Goal: Information Seeking & Learning: Check status

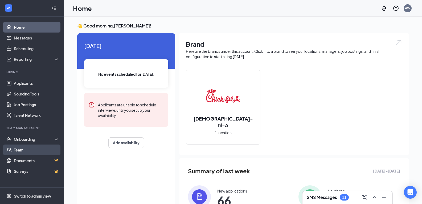
click at [52, 153] on link "Team" at bounding box center [37, 149] width 46 height 11
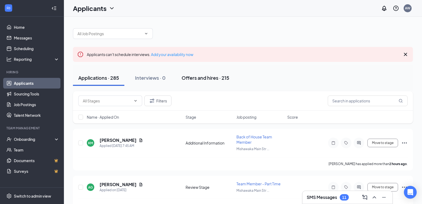
click at [207, 77] on div "Offers and hires · 215" at bounding box center [206, 77] width 48 height 7
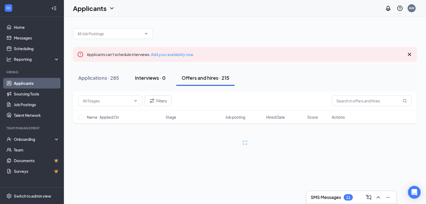
click at [158, 83] on button "Interviews · 0" at bounding box center [150, 78] width 41 height 16
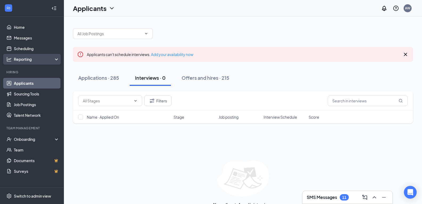
click at [26, 62] on div "Reporting" at bounding box center [37, 58] width 46 height 5
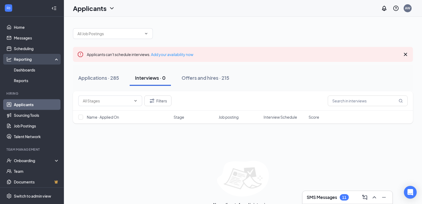
click at [26, 62] on div "Reporting" at bounding box center [37, 58] width 46 height 5
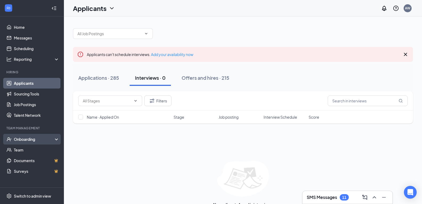
click at [34, 140] on div "Onboarding" at bounding box center [34, 138] width 41 height 5
click at [34, 171] on link "Onboarding Documents" at bounding box center [37, 171] width 46 height 11
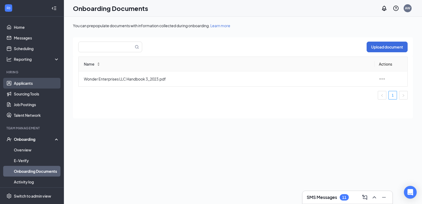
click at [30, 85] on link "Applicants" at bounding box center [37, 83] width 46 height 11
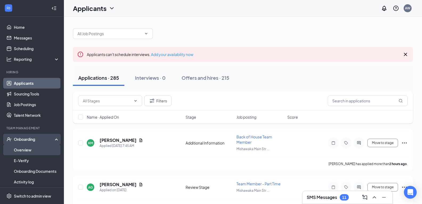
click at [31, 148] on link "Overview" at bounding box center [37, 149] width 46 height 11
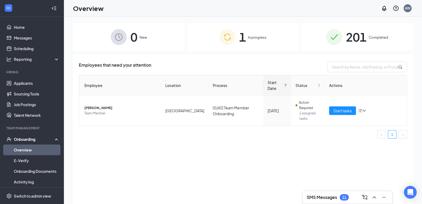
click at [371, 32] on div "201 Completed" at bounding box center [358, 37] width 112 height 28
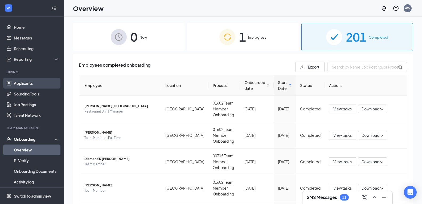
click at [31, 87] on link "Applicants" at bounding box center [37, 83] width 46 height 11
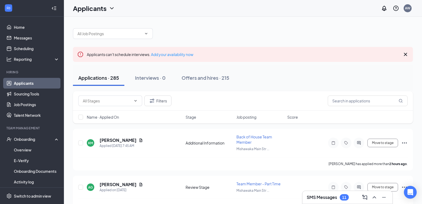
click at [353, 76] on div "Applications · 285 Interviews · 0 Offers and hires · 215" at bounding box center [243, 78] width 340 height 16
click at [354, 98] on input "text" at bounding box center [368, 100] width 80 height 11
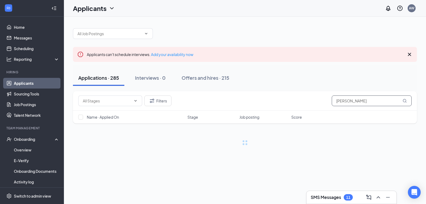
type input "[PERSON_NAME]"
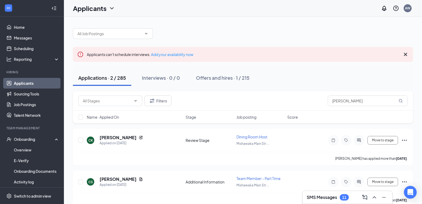
click at [405, 56] on icon "Cross" at bounding box center [406, 54] width 6 height 6
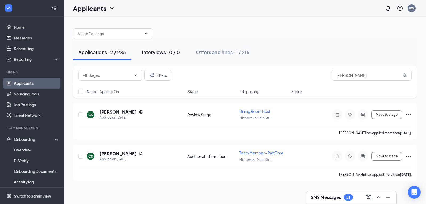
click at [167, 55] on div "Interviews · 0 / 0" at bounding box center [161, 52] width 38 height 7
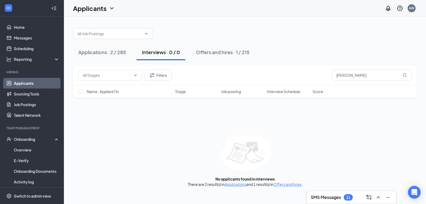
click at [103, 11] on h1 "Applicants" at bounding box center [90, 8] width 34 height 9
click at [110, 7] on icon "ChevronDown" at bounding box center [112, 8] width 6 height 6
click at [89, 23] on link "Applicants" at bounding box center [105, 23] width 58 height 5
